Goal: Task Accomplishment & Management: Manage account settings

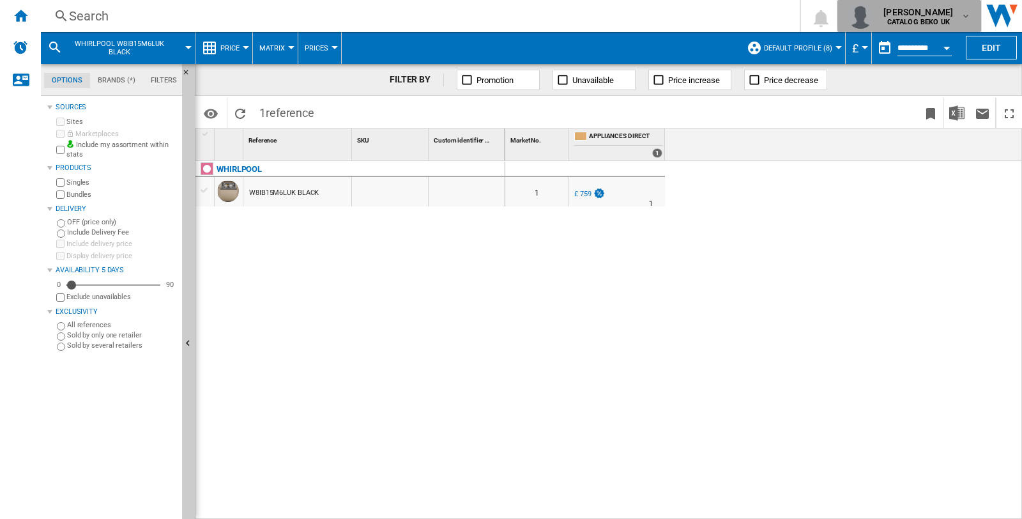
click at [962, 13] on md-icon "button" at bounding box center [965, 16] width 10 height 10
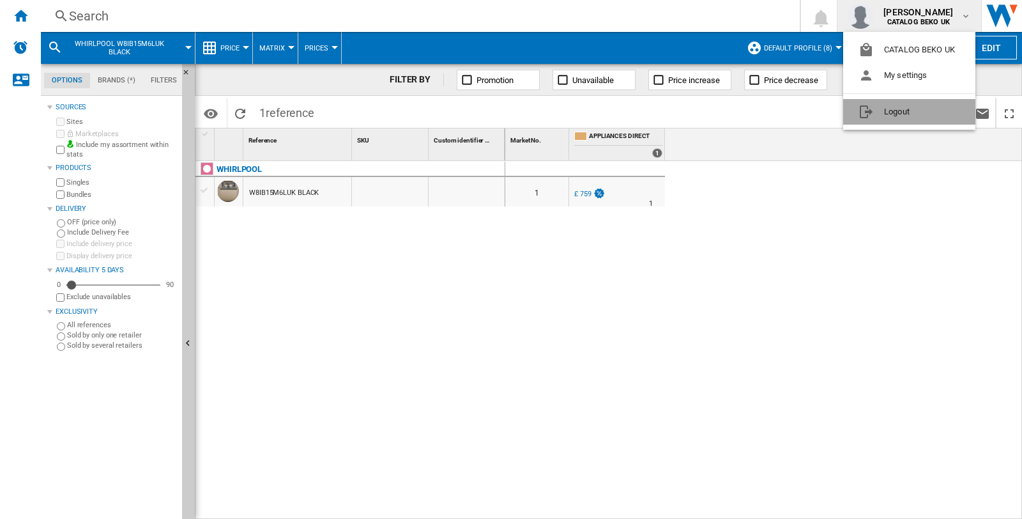
click at [909, 109] on button "Logout" at bounding box center [909, 112] width 132 height 26
